Goal: Obtain resource: Obtain resource

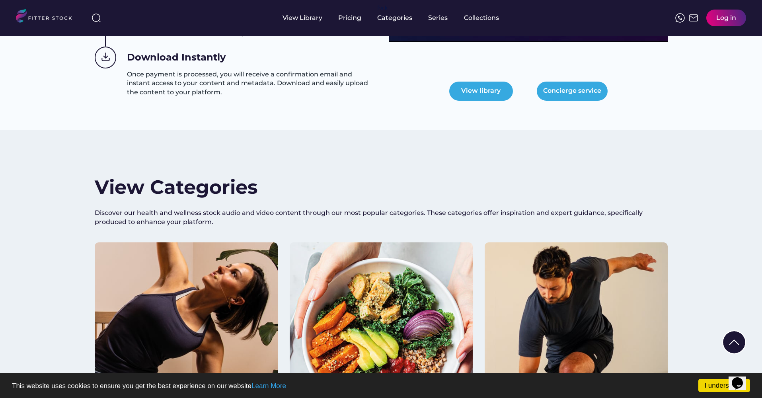
scroll to position [468, 0]
click at [469, 90] on button "View library" at bounding box center [481, 91] width 64 height 19
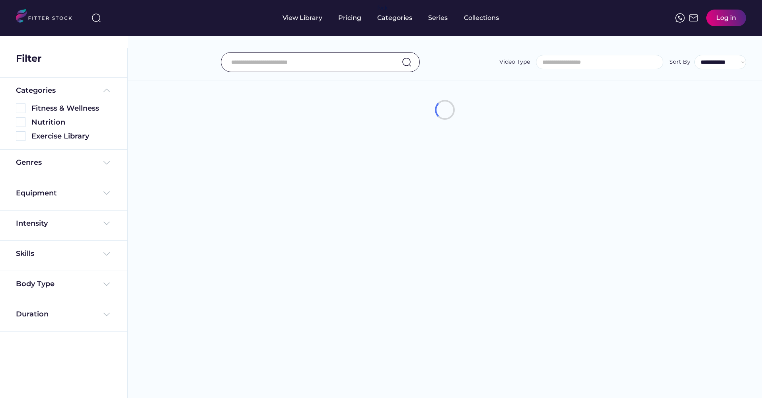
select select
select select "**********"
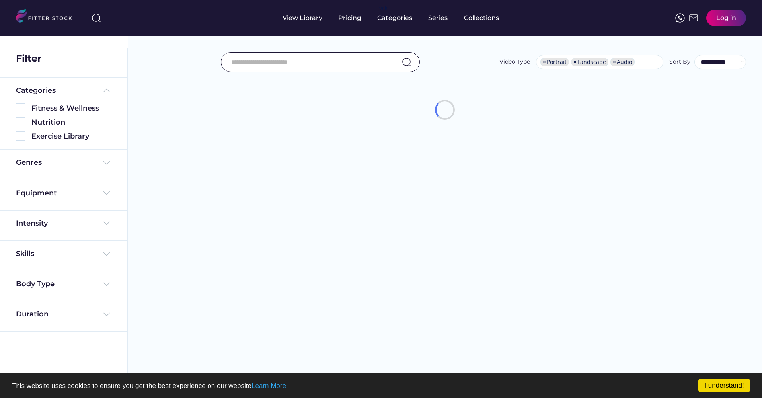
scroll to position [11, 0]
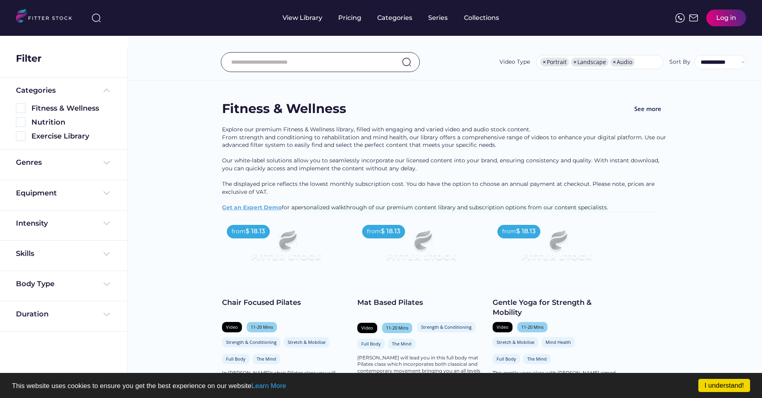
click at [283, 60] on input "input" at bounding box center [310, 62] width 158 height 17
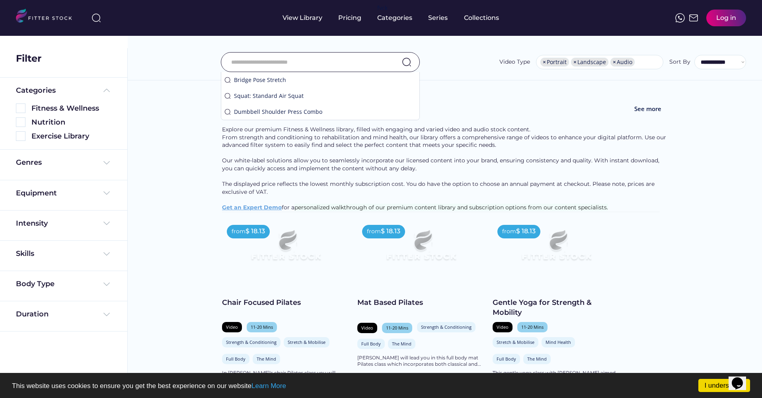
scroll to position [0, 0]
click at [278, 112] on div "Dumbbell Shoulder Press Combo" at bounding box center [325, 112] width 182 height 8
type input "**********"
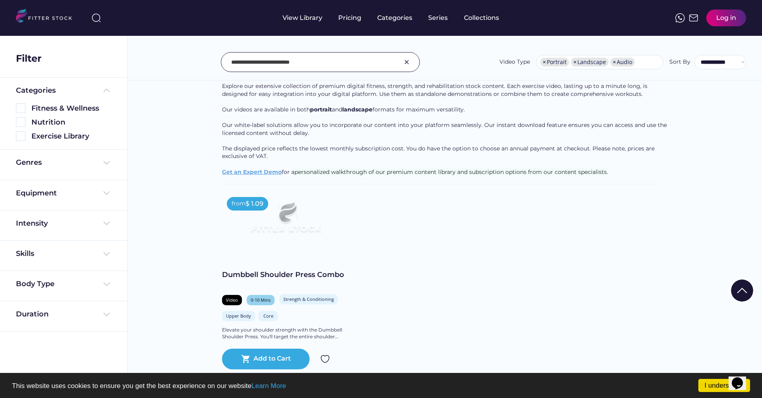
scroll to position [60, 0]
click at [22, 135] on img at bounding box center [21, 136] width 10 height 10
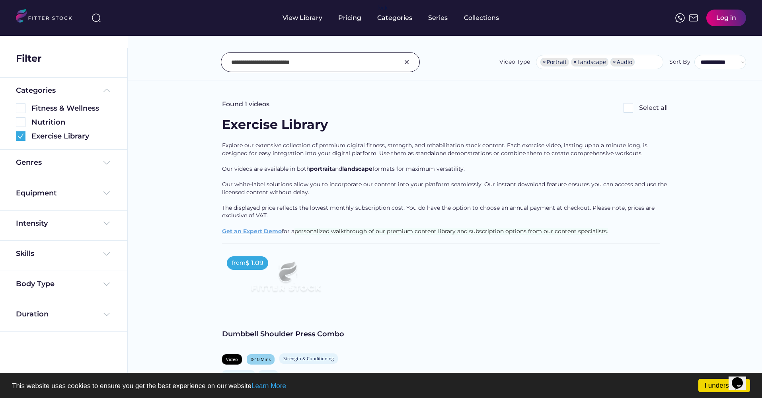
click at [411, 62] on img at bounding box center [407, 62] width 10 height 10
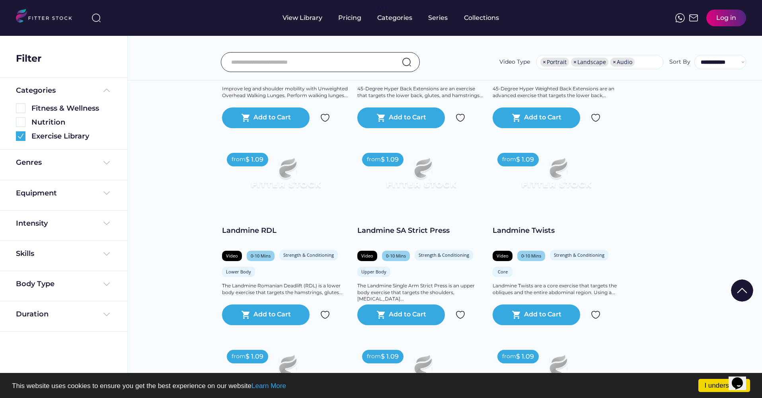
scroll to position [289, 0]
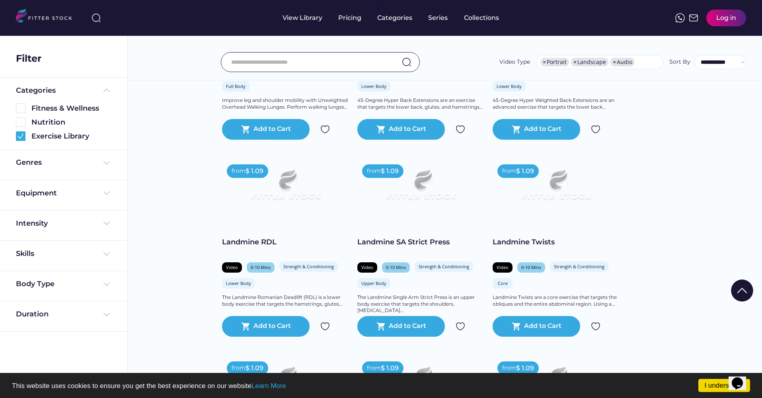
click at [418, 181] on img at bounding box center [421, 187] width 102 height 57
